Goal: Manage account settings

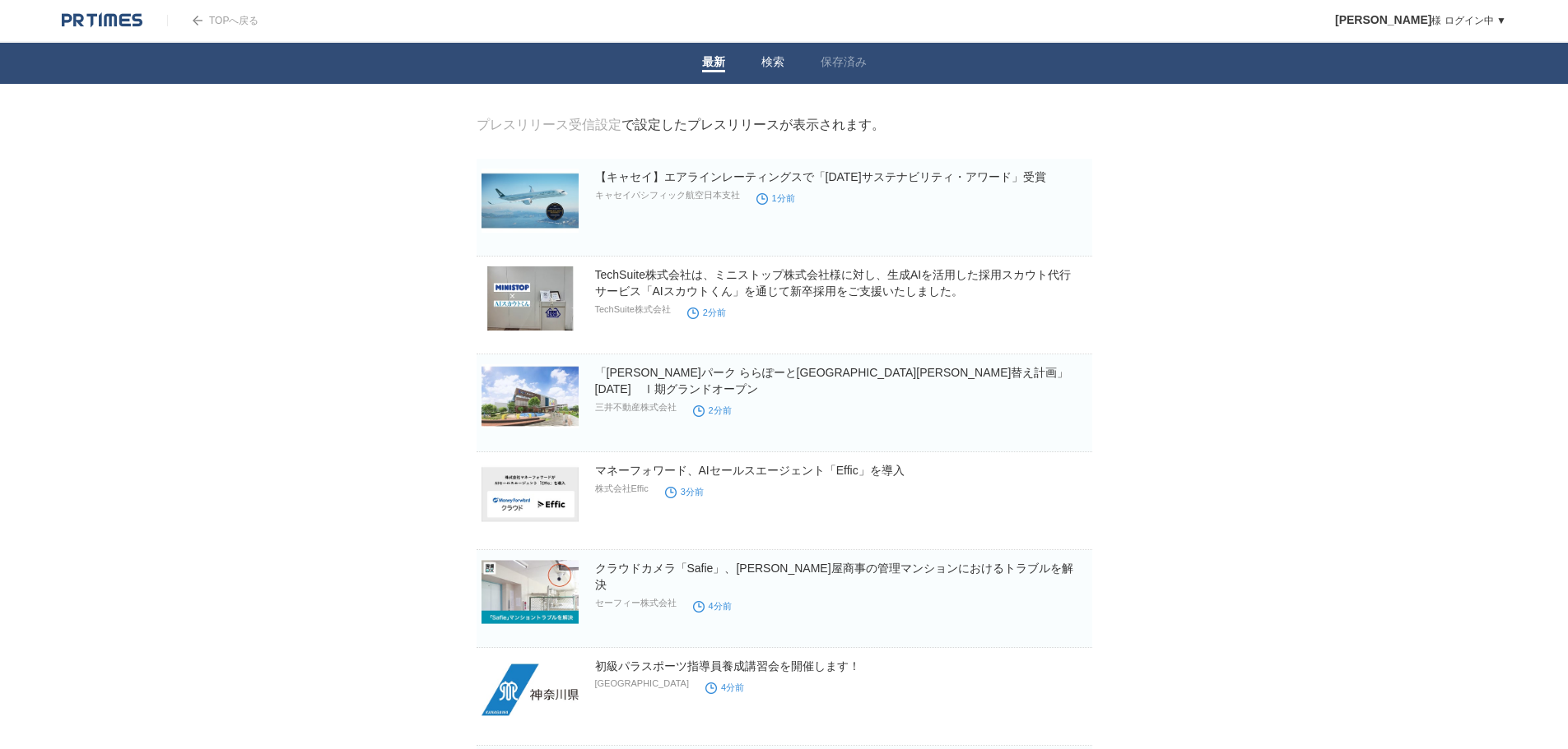
click at [772, 65] on link "検索" at bounding box center [772, 63] width 23 height 17
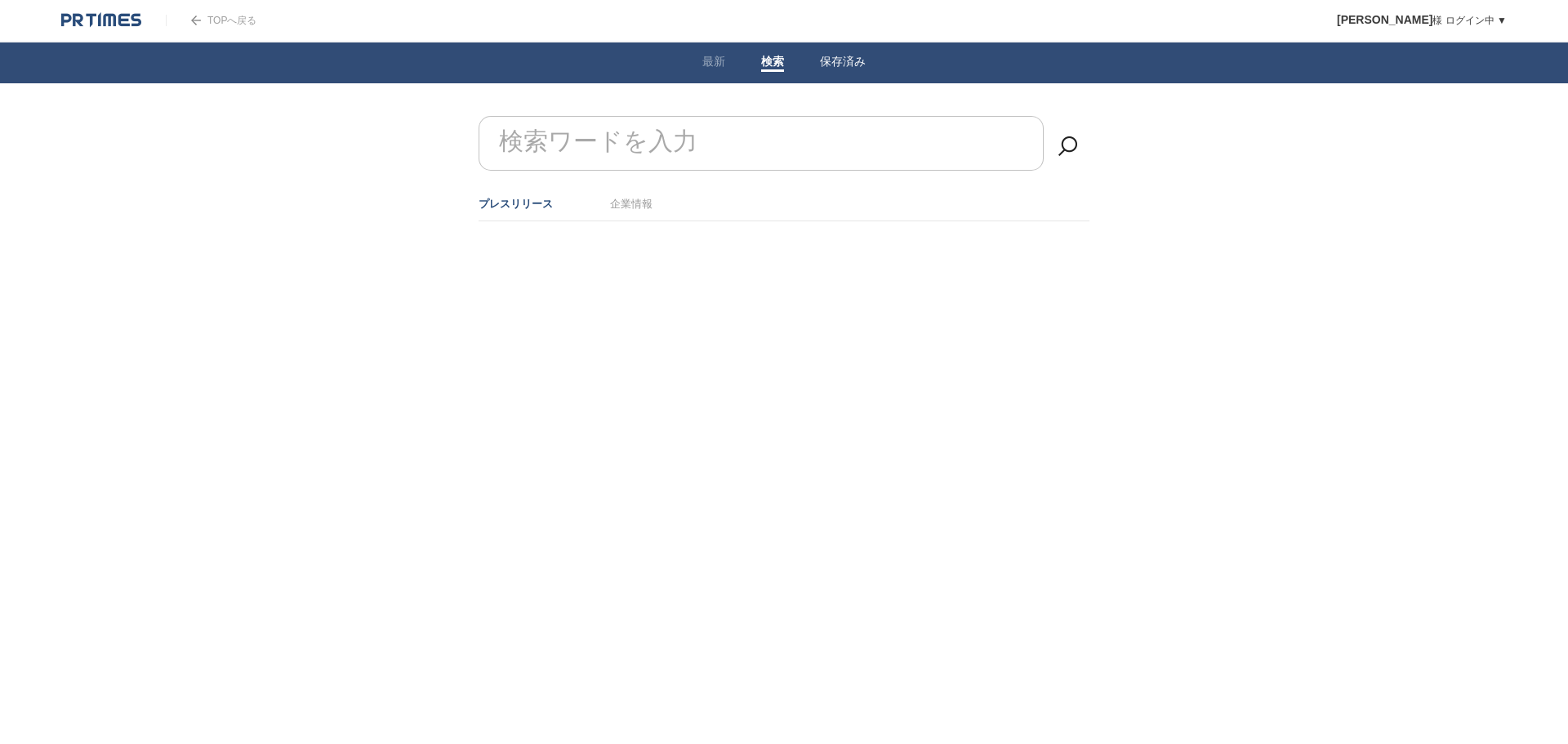
click at [833, 59] on link "保存済み" at bounding box center [843, 63] width 46 height 17
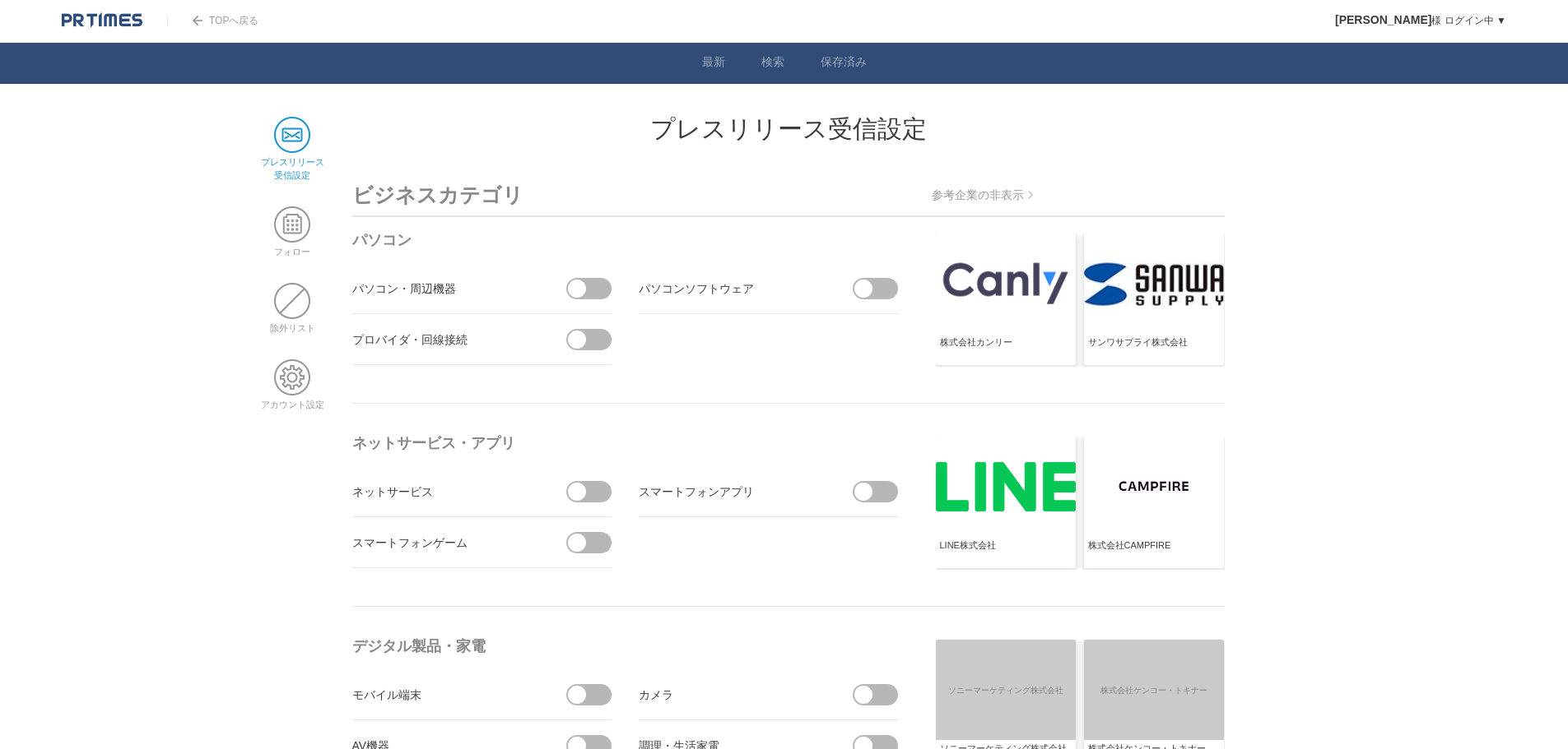
click at [975, 190] on p "参考企業の非表示" at bounding box center [982, 196] width 101 height 15
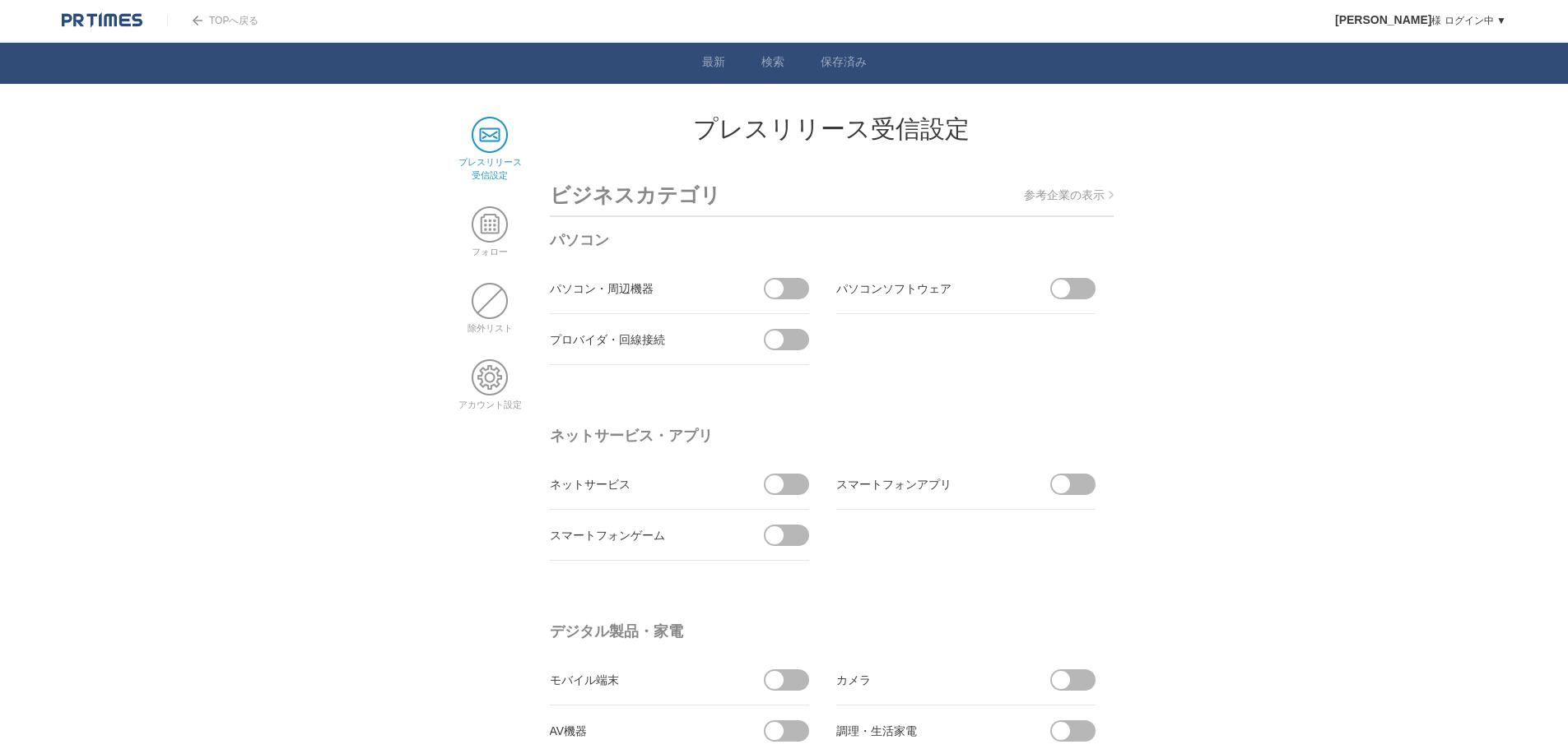
click at [1055, 200] on p "参考企業の表示" at bounding box center [1068, 196] width 89 height 15
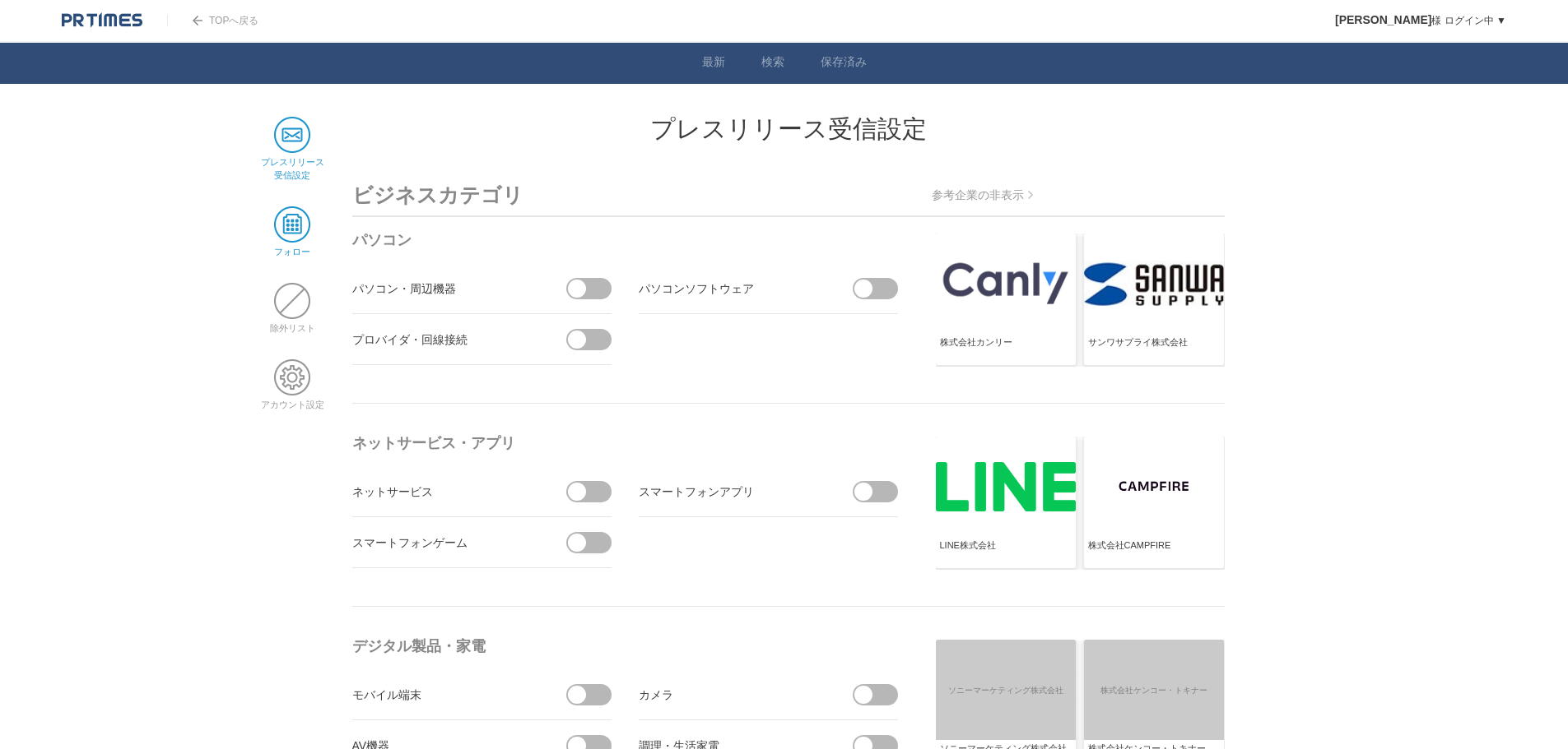
click at [288, 222] on span at bounding box center [292, 224] width 36 height 36
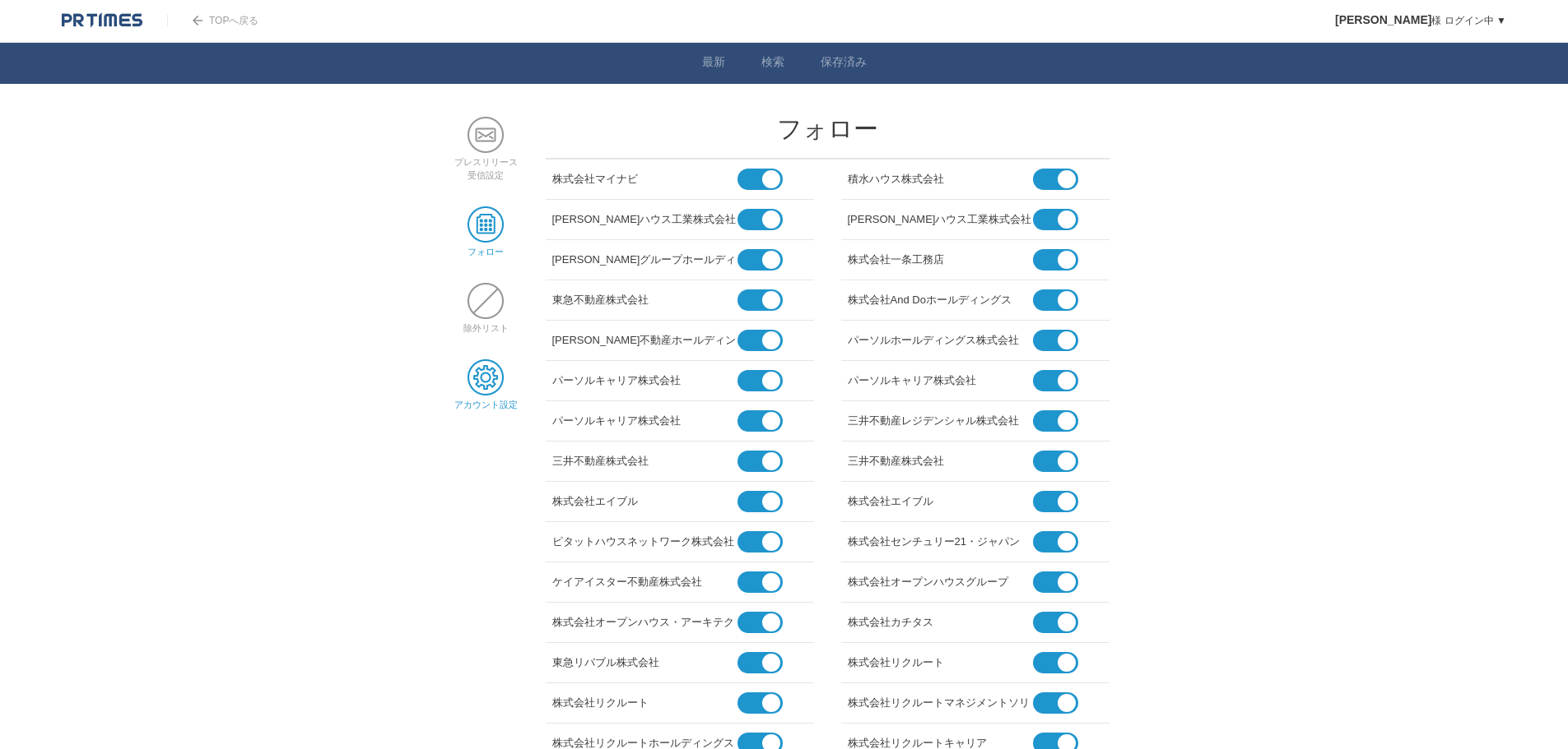
click at [490, 372] on span at bounding box center [485, 377] width 36 height 36
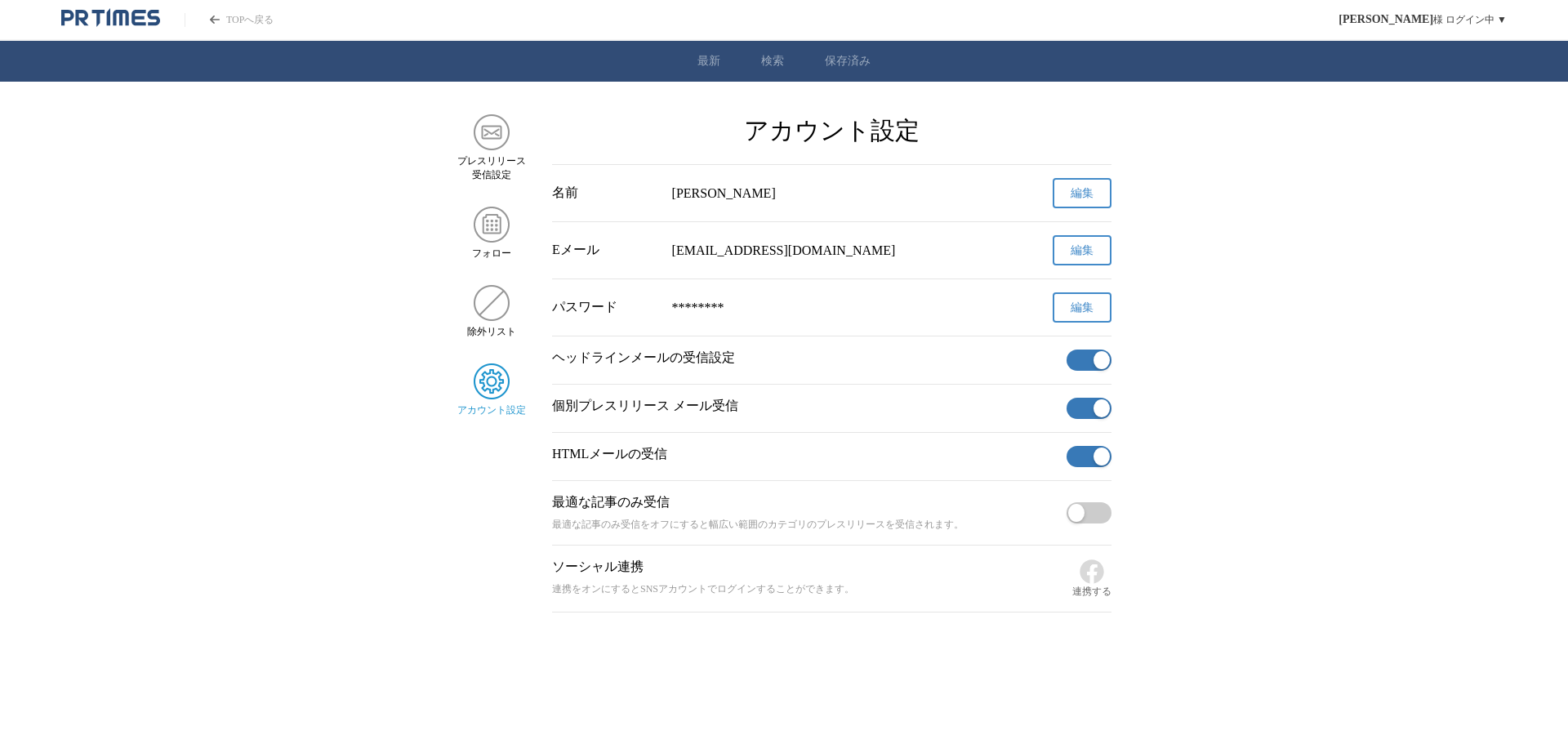
click at [1077, 515] on span "button" at bounding box center [1077, 512] width 17 height 18
click at [1085, 406] on button "button" at bounding box center [1089, 408] width 45 height 21
